Goal: Transaction & Acquisition: Purchase product/service

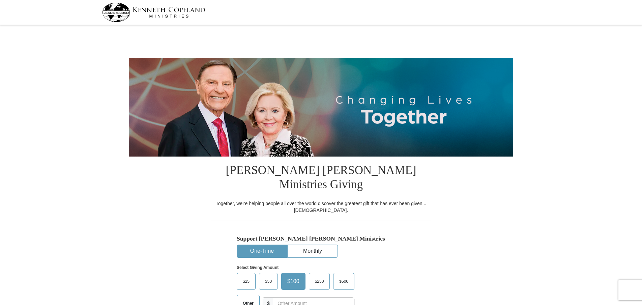
select select "TN"
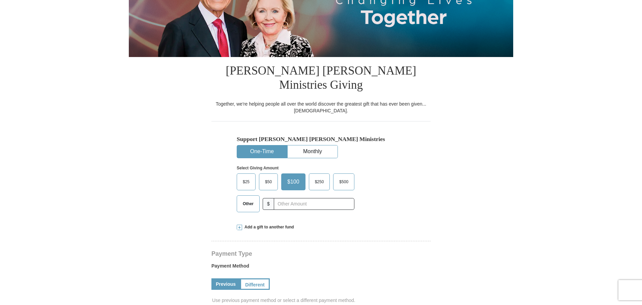
scroll to position [101, 0]
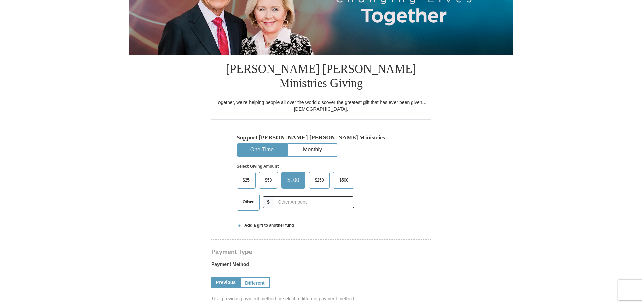
click at [249, 197] on span "Other" at bounding box center [248, 202] width 18 height 10
click at [0, 0] on input "Other" at bounding box center [0, 0] width 0 height 0
click at [299, 196] on input "text" at bounding box center [313, 202] width 75 height 12
type input "500."
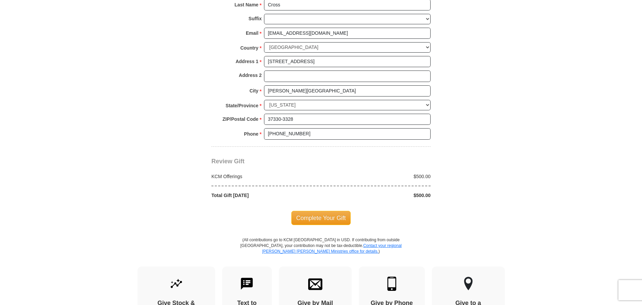
scroll to position [506, 0]
click at [334, 210] on span "Complete Your Gift" at bounding box center [321, 217] width 60 height 14
